Goal: Task Accomplishment & Management: Use online tool/utility

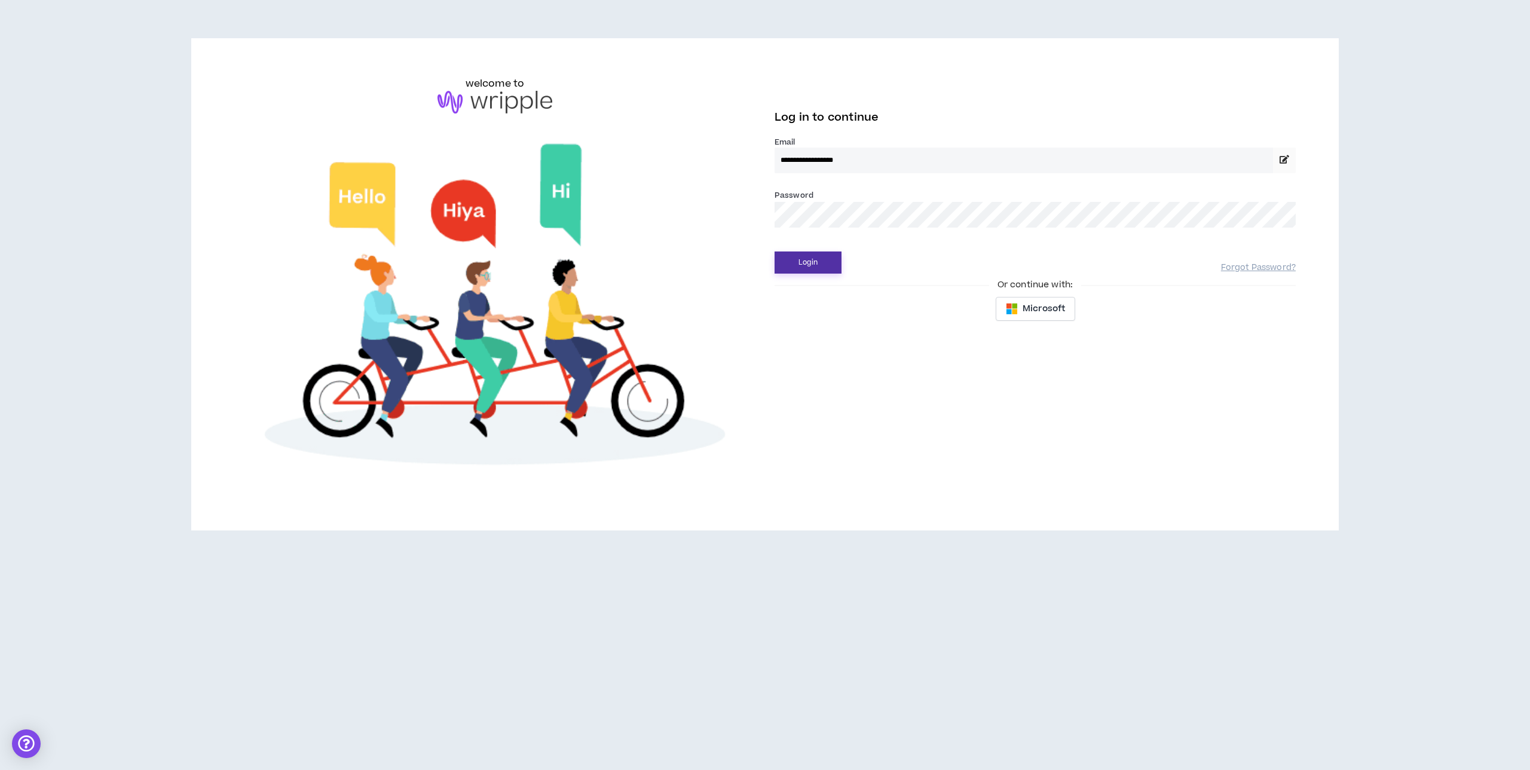
click at [816, 256] on button "Login" at bounding box center [807, 263] width 67 height 22
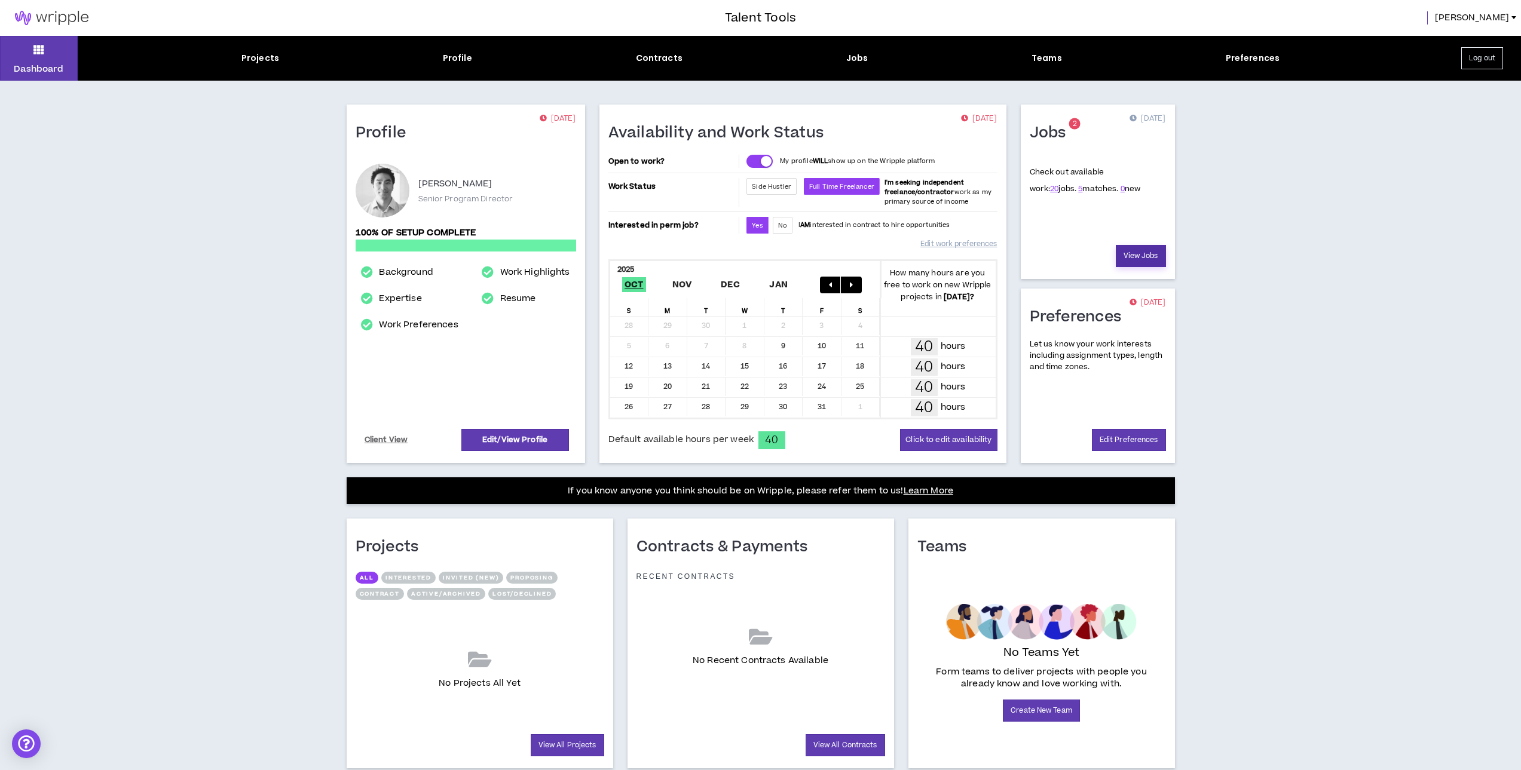
click at [1147, 261] on link "View Jobs" at bounding box center [1141, 256] width 50 height 22
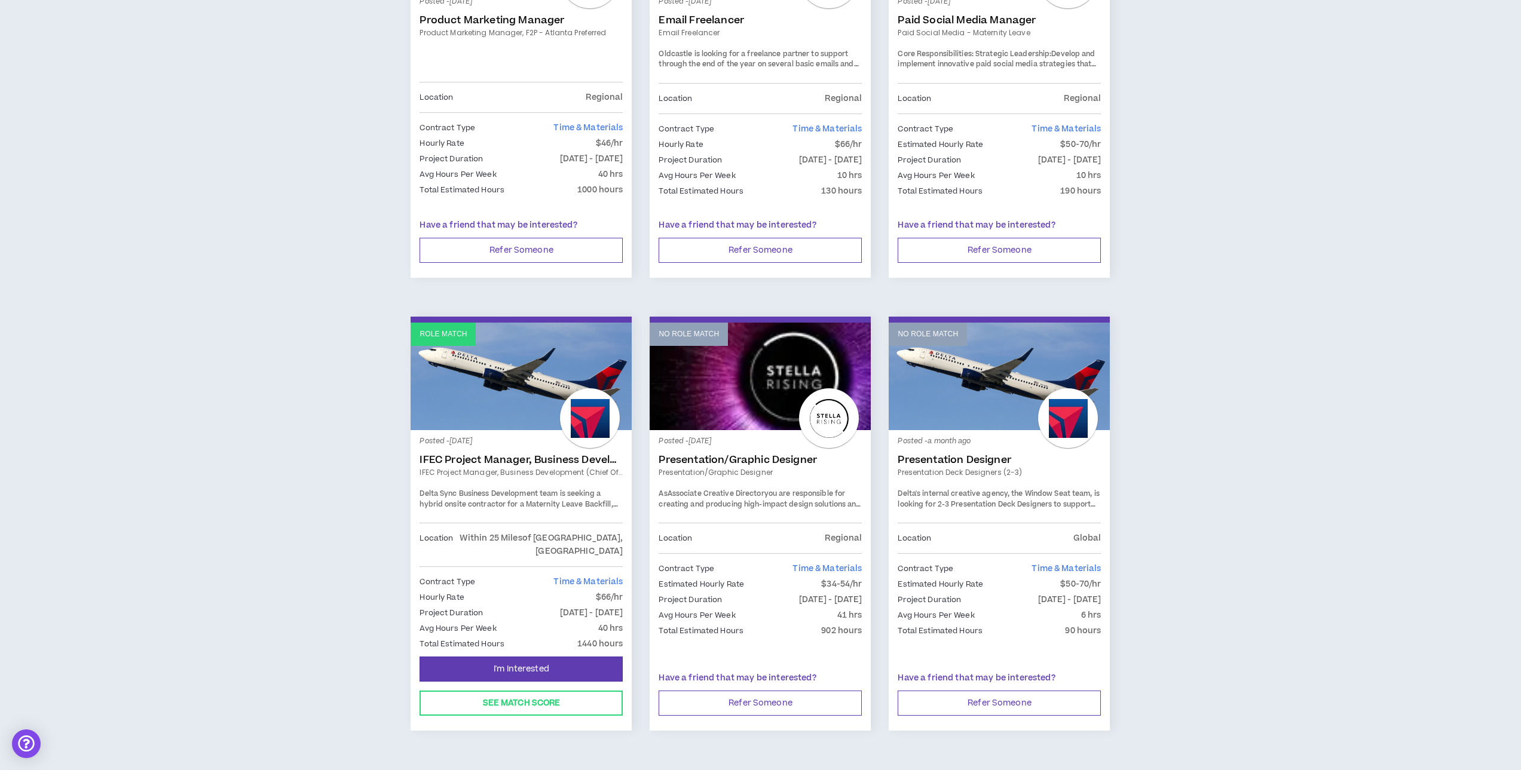
scroll to position [1705, 0]
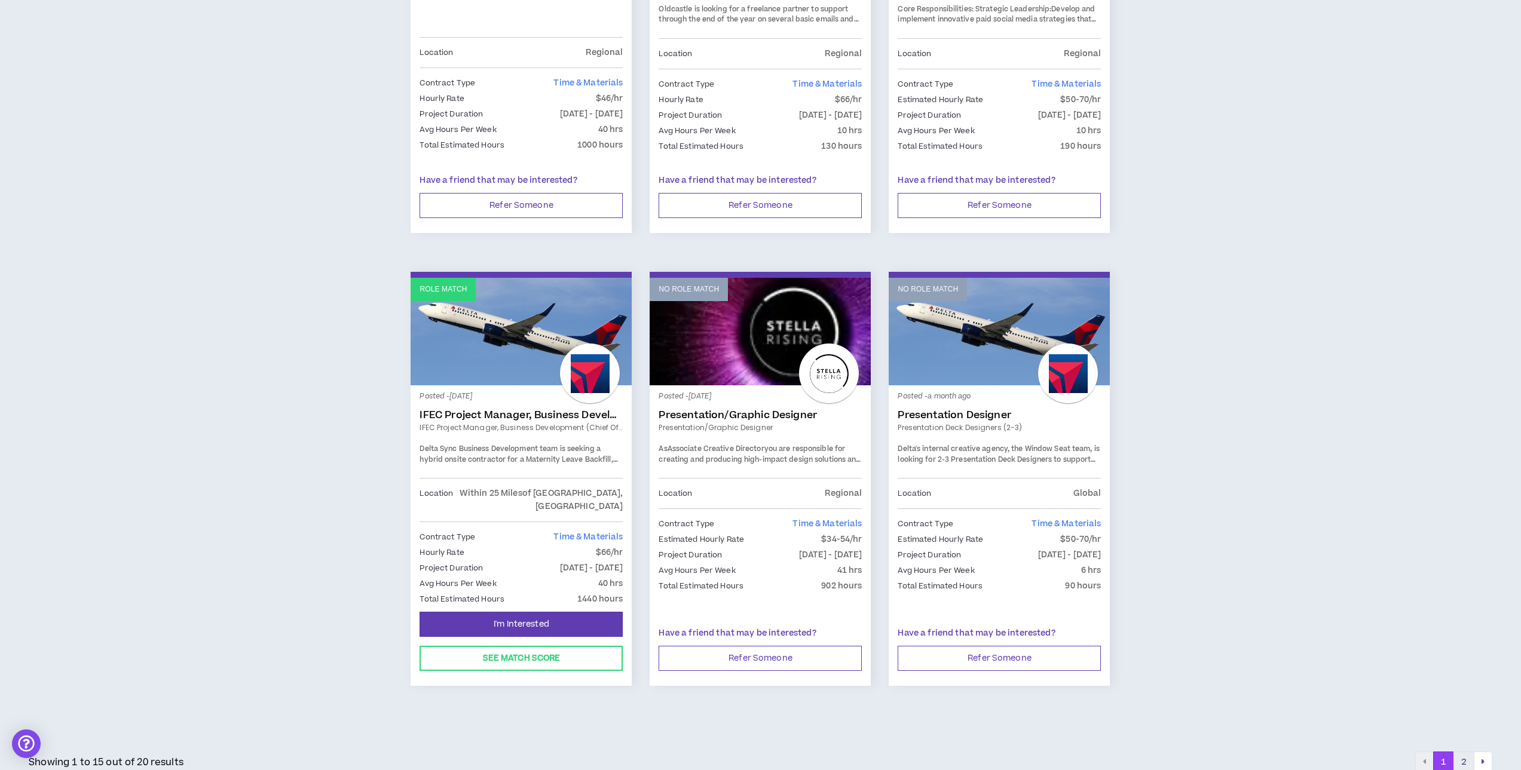
click at [1464, 752] on button "2" at bounding box center [1463, 763] width 21 height 22
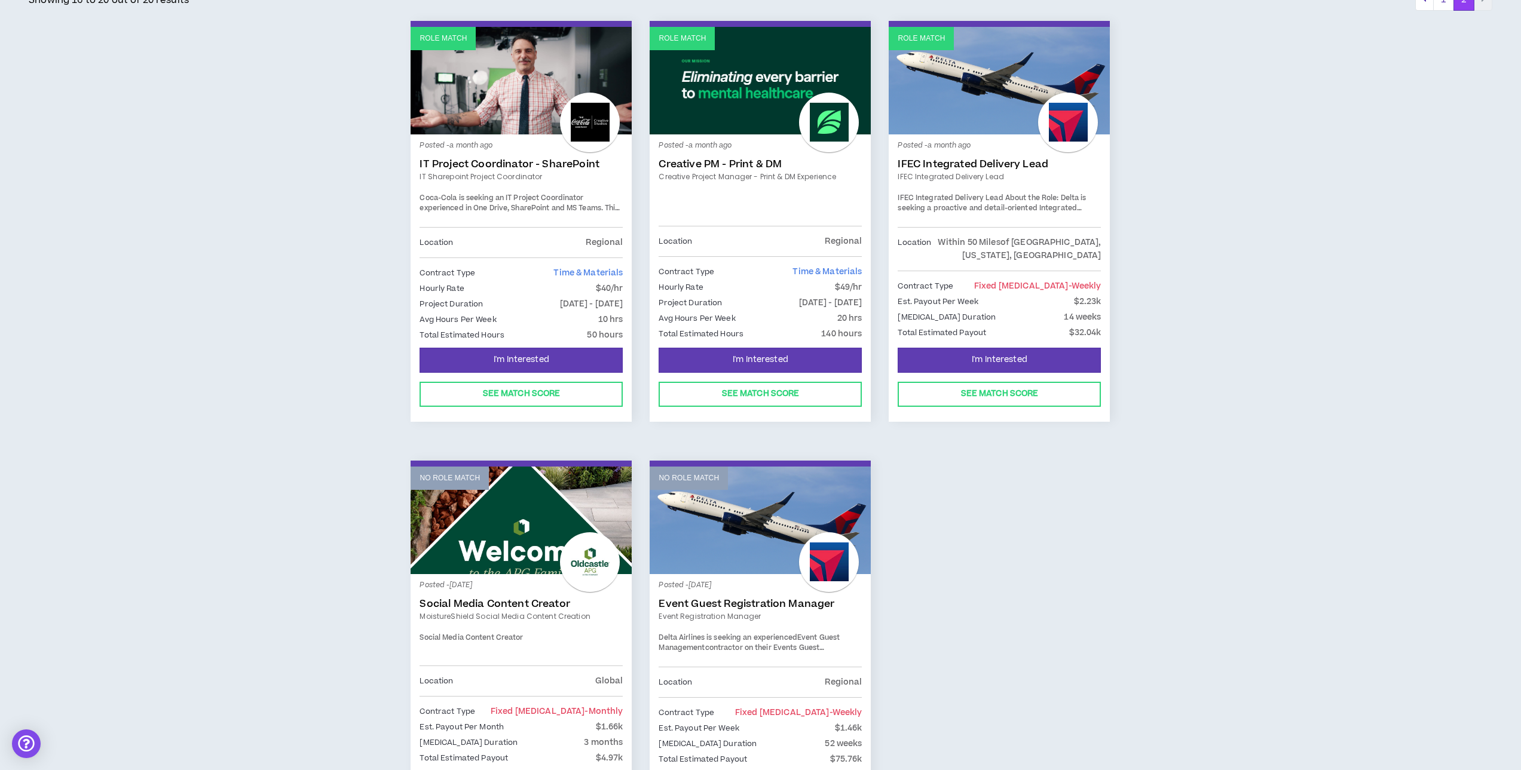
scroll to position [179, 0]
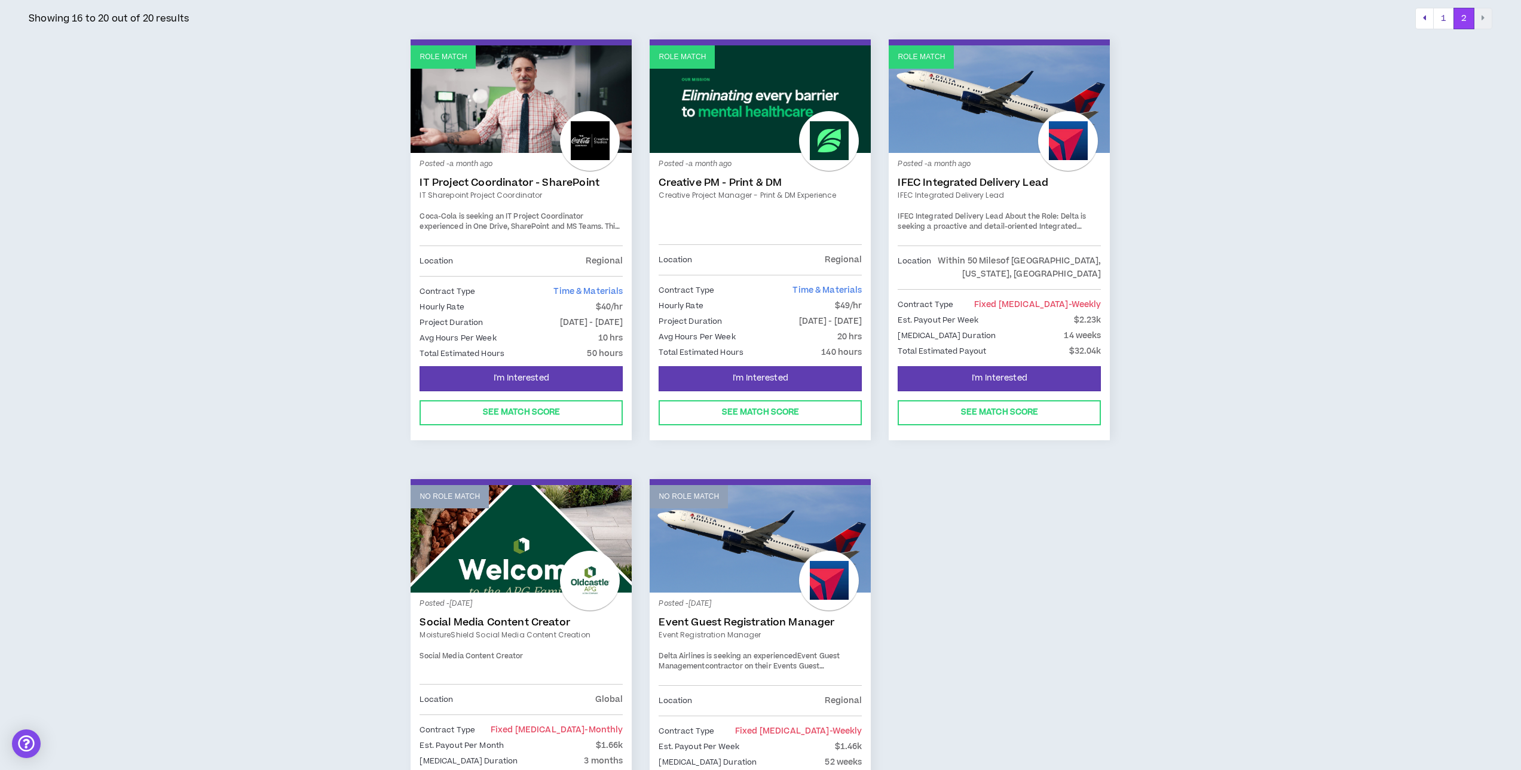
click at [972, 182] on link "IFEC Integrated Delivery Lead" at bounding box center [999, 183] width 203 height 12
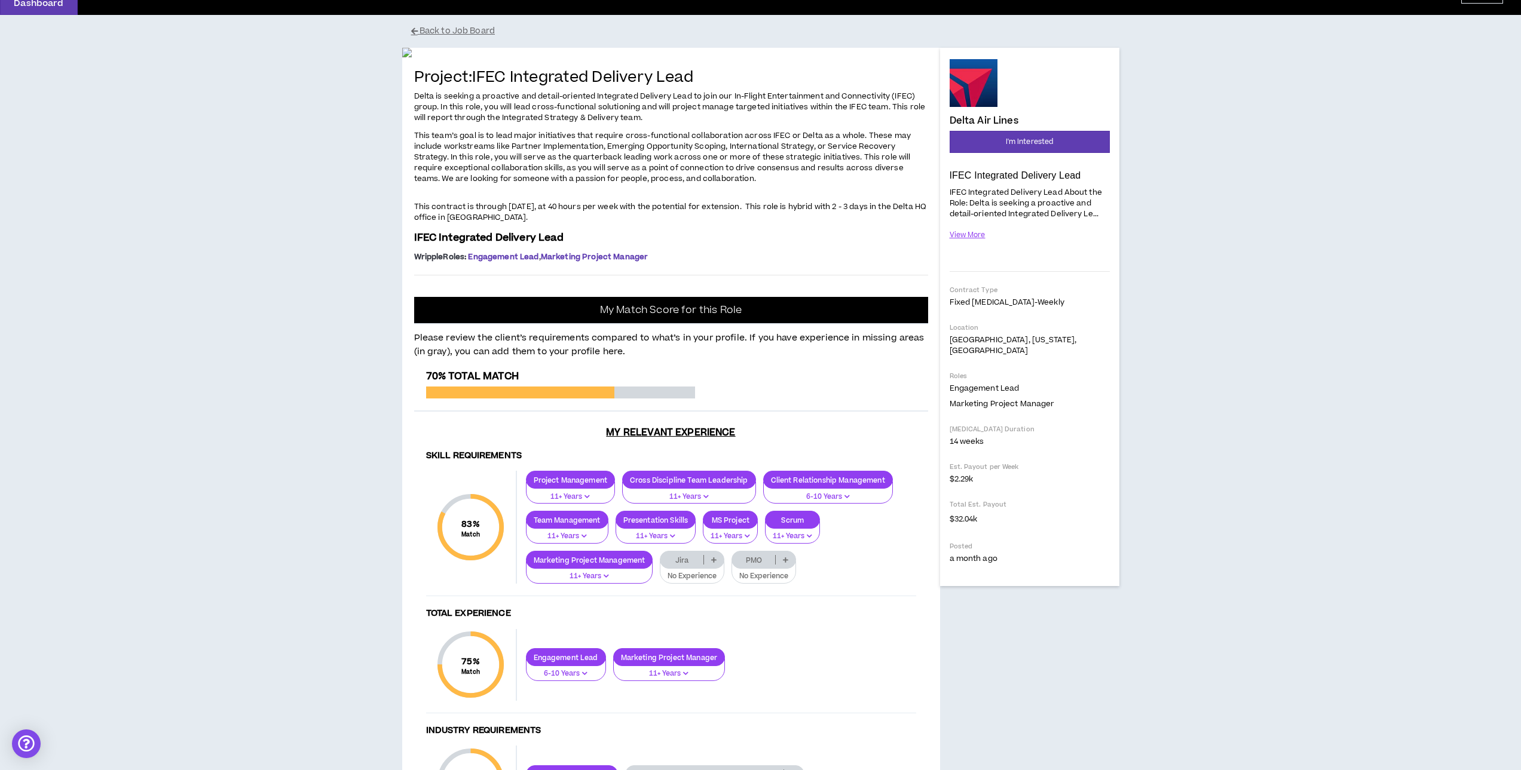
scroll to position [60, 0]
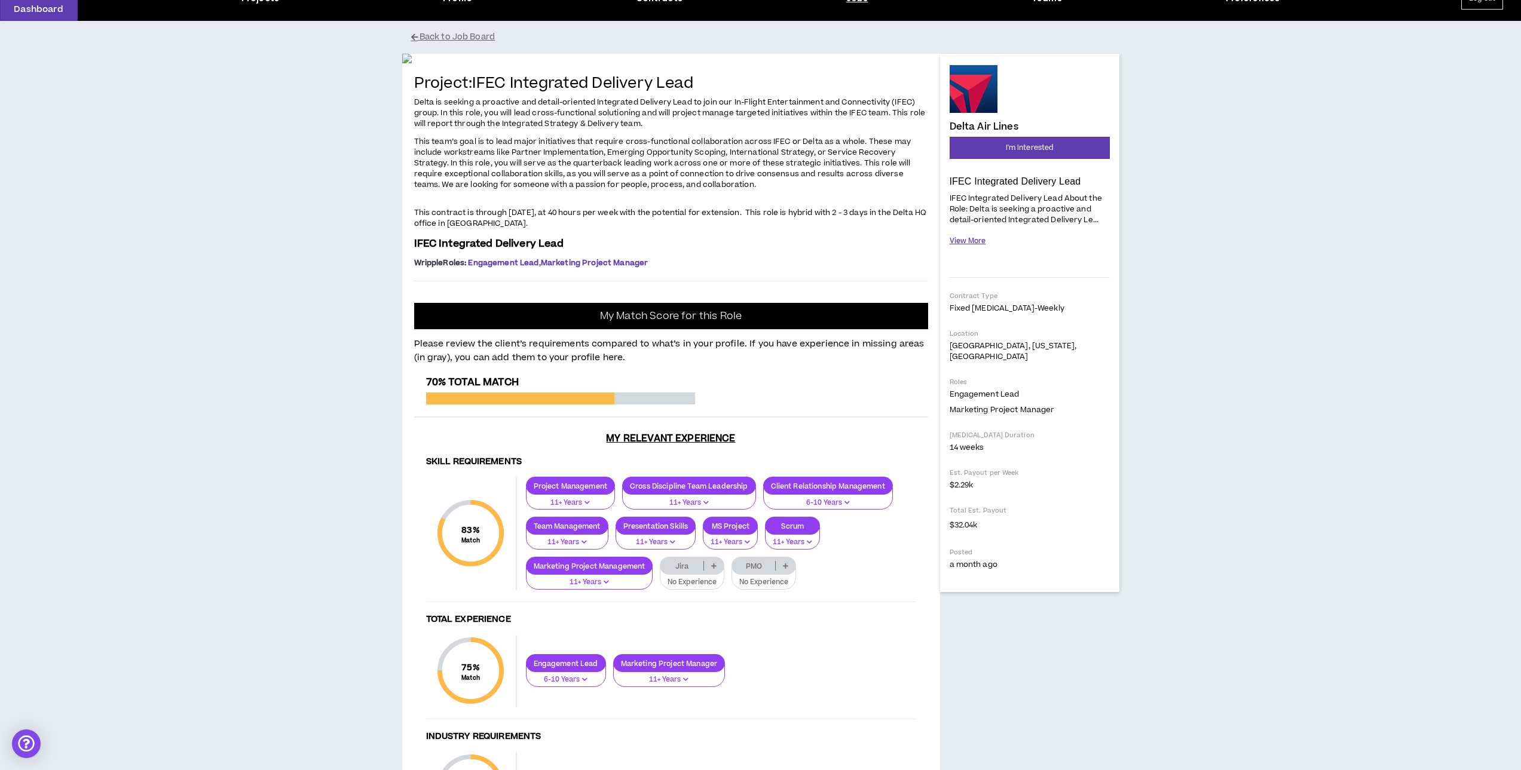
click at [976, 242] on button "View More" at bounding box center [968, 241] width 36 height 21
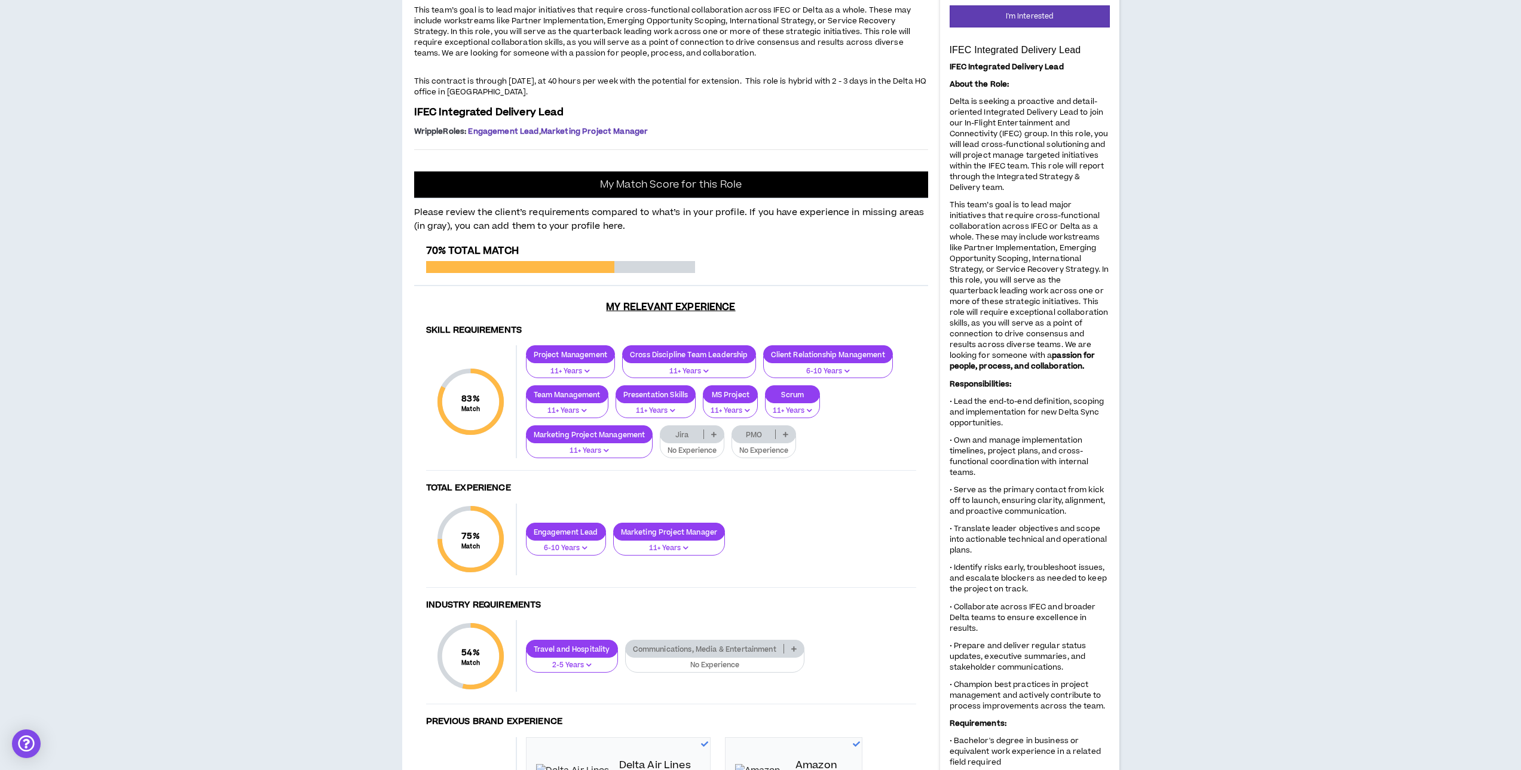
scroll to position [179, 0]
